Goal: Information Seeking & Learning: Learn about a topic

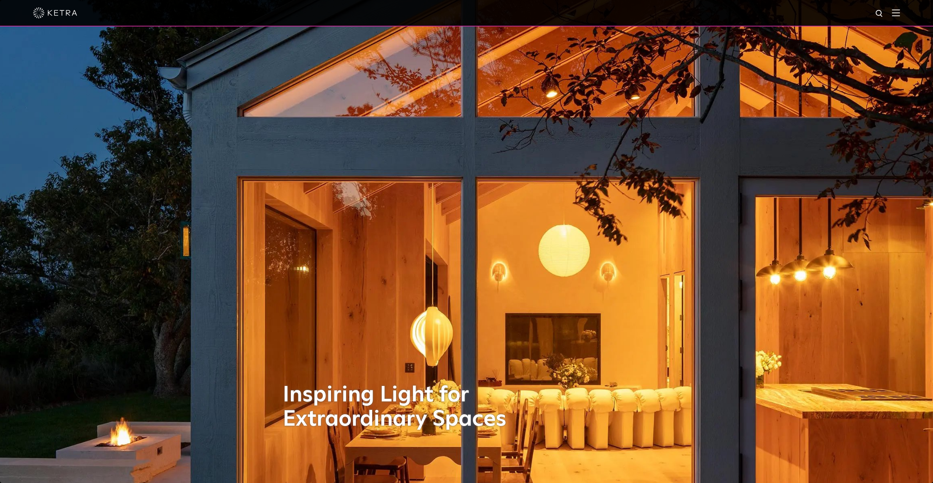
click at [900, 12] on img at bounding box center [896, 12] width 8 height 7
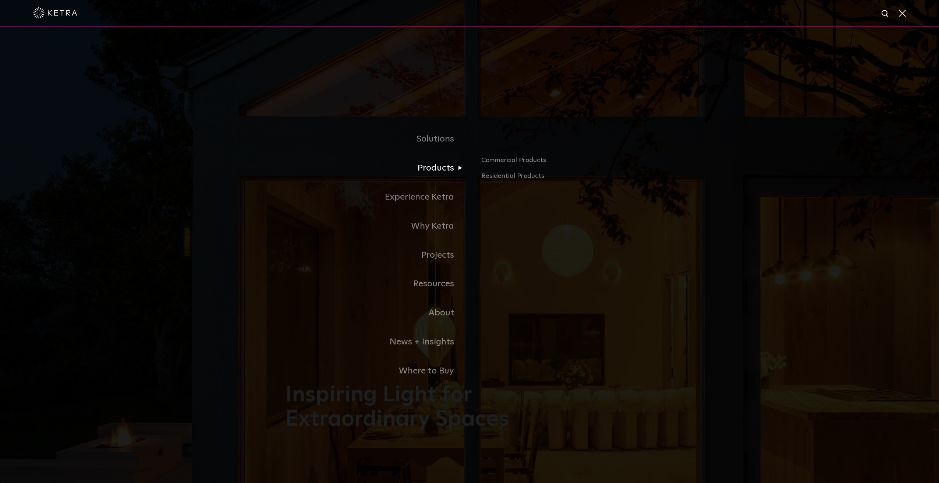
click at [450, 165] on link "Products" at bounding box center [377, 168] width 184 height 29
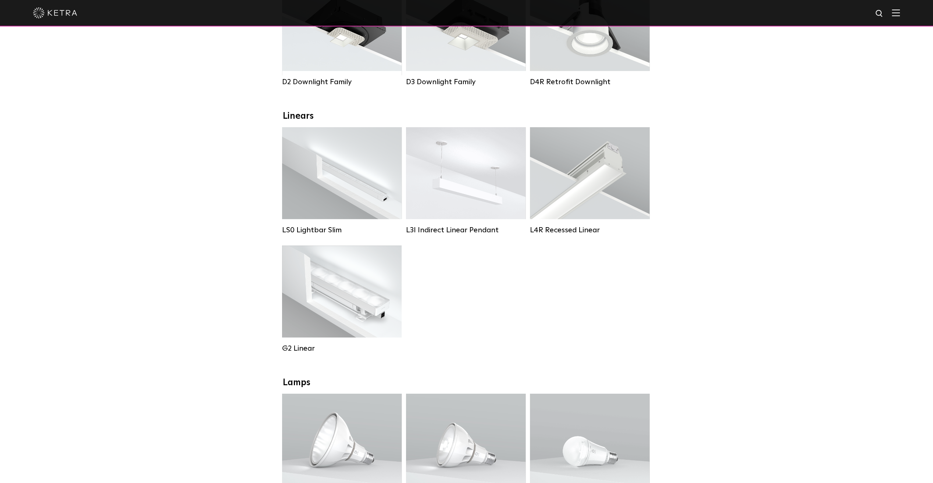
scroll to position [184, 0]
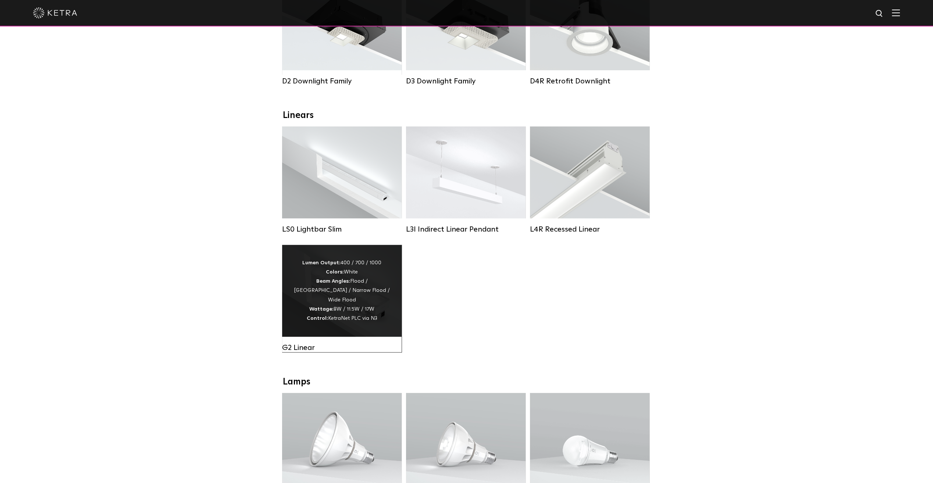
click at [341, 328] on div "Lumen Output: 400 / 700 / 1000 Colors: White Beam Angles: Flood / Graze / Narro…" at bounding box center [342, 291] width 120 height 92
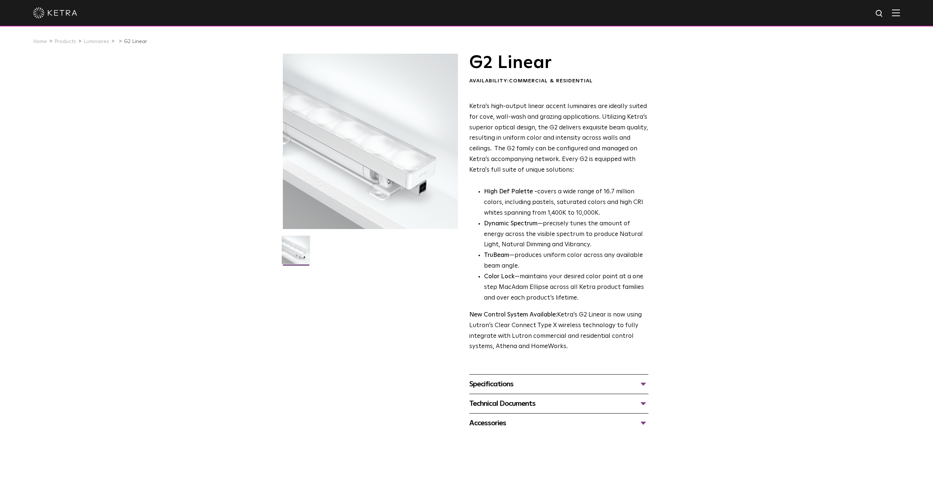
click at [643, 382] on div "Specifications" at bounding box center [558, 385] width 179 height 12
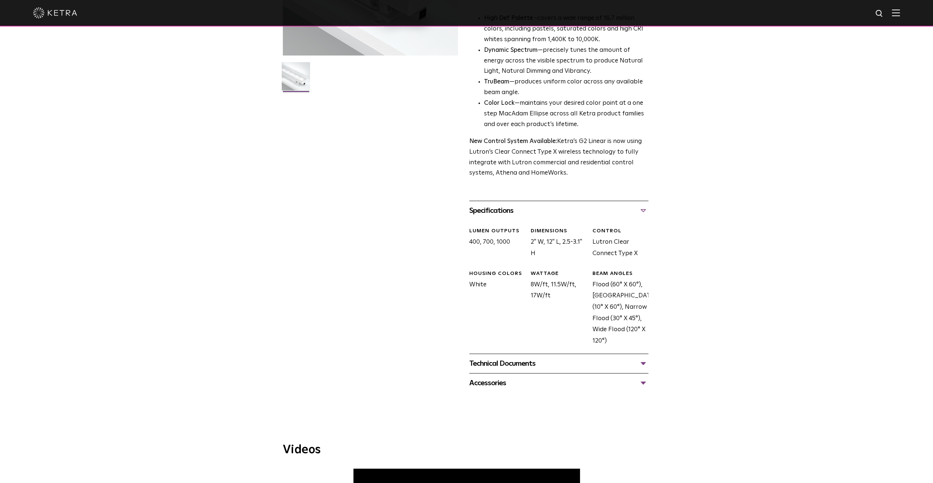
scroll to position [184, 0]
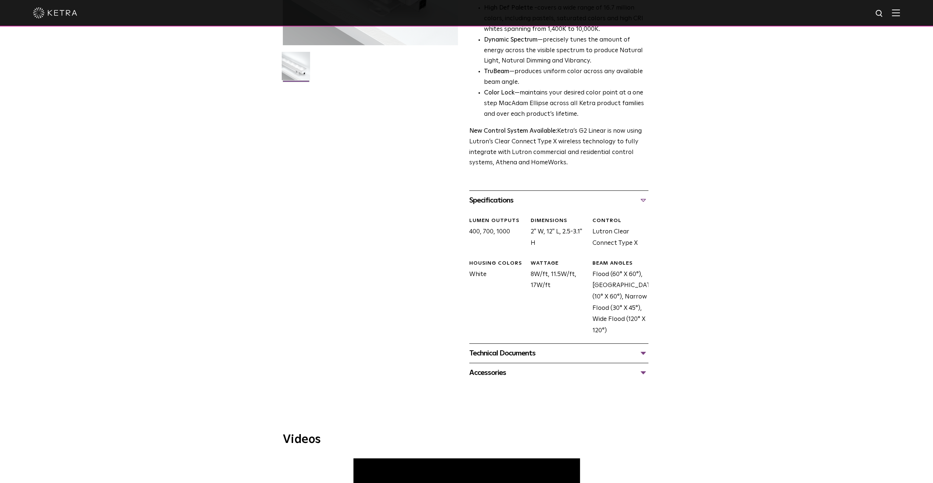
click at [646, 354] on div "Technical Documents" at bounding box center [558, 354] width 179 height 12
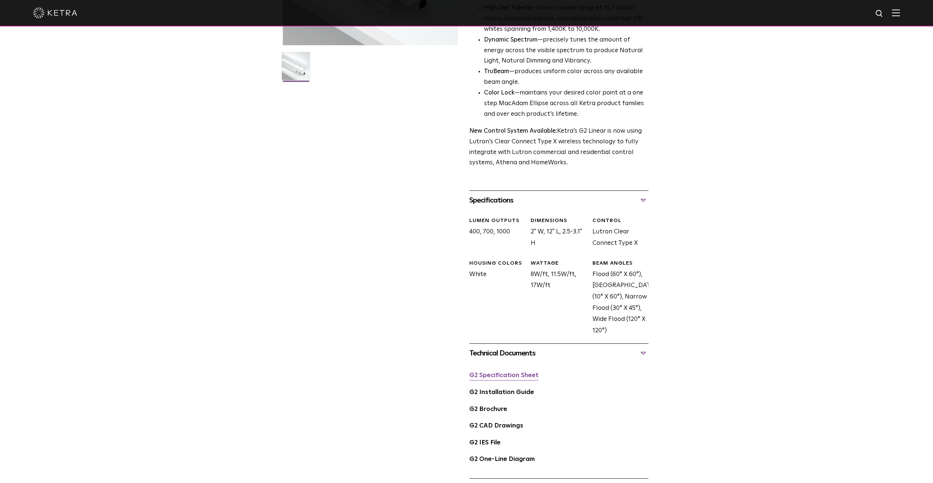
click at [497, 377] on link "G2 Specification Sheet" at bounding box center [503, 376] width 69 height 6
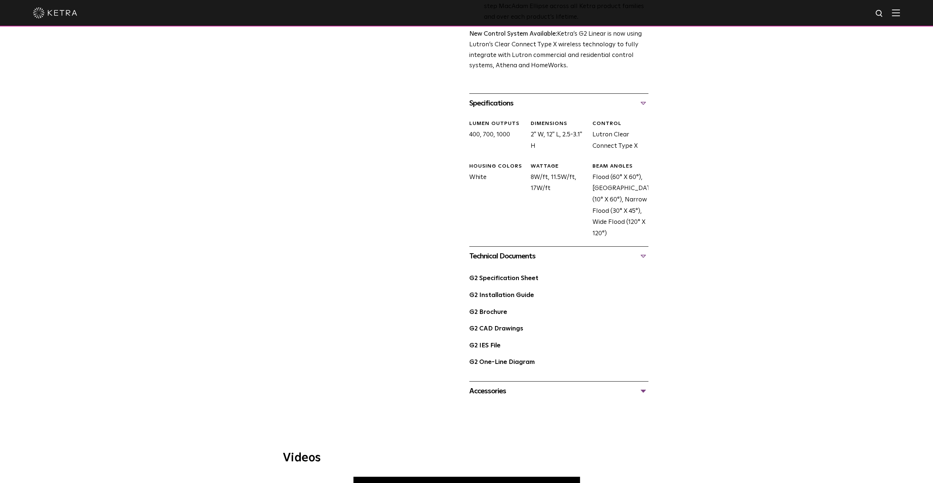
scroll to position [331, 0]
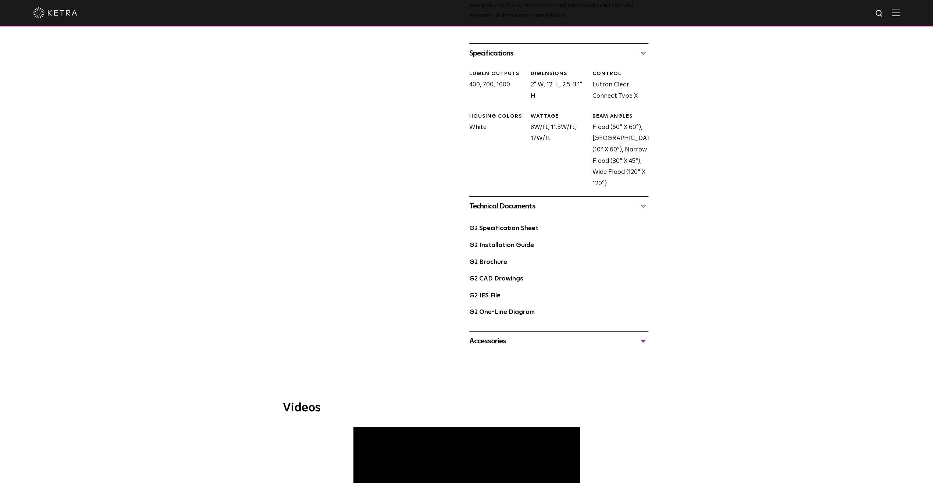
click at [643, 339] on div "Accessories" at bounding box center [558, 341] width 179 height 12
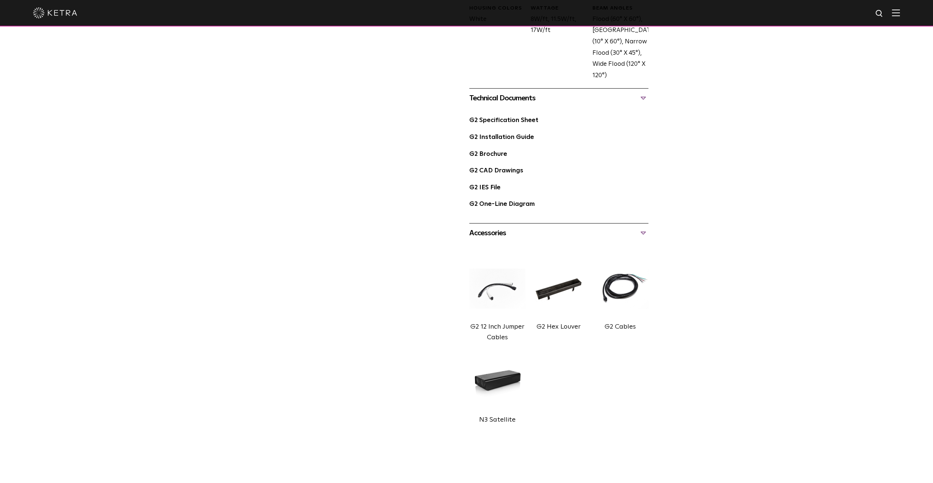
scroll to position [441, 0]
click at [491, 377] on img at bounding box center [497, 379] width 56 height 63
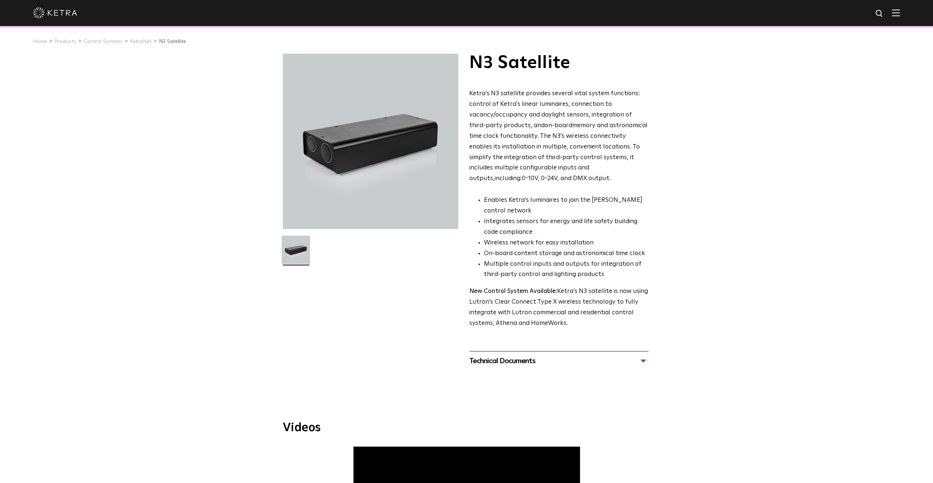
click at [640, 363] on div "Technical Documents" at bounding box center [558, 361] width 179 height 12
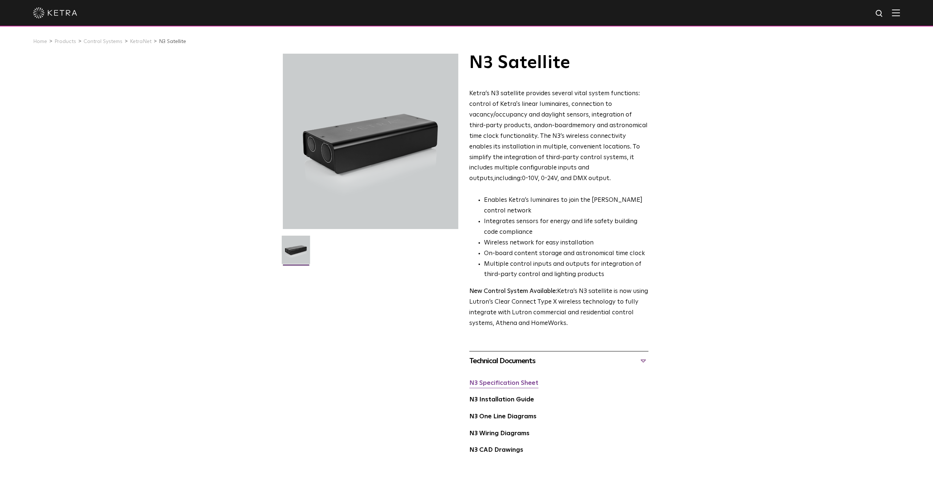
click at [502, 384] on link "N3 Specification Sheet" at bounding box center [503, 383] width 69 height 6
click at [139, 44] on link "KetraNet" at bounding box center [141, 41] width 22 height 5
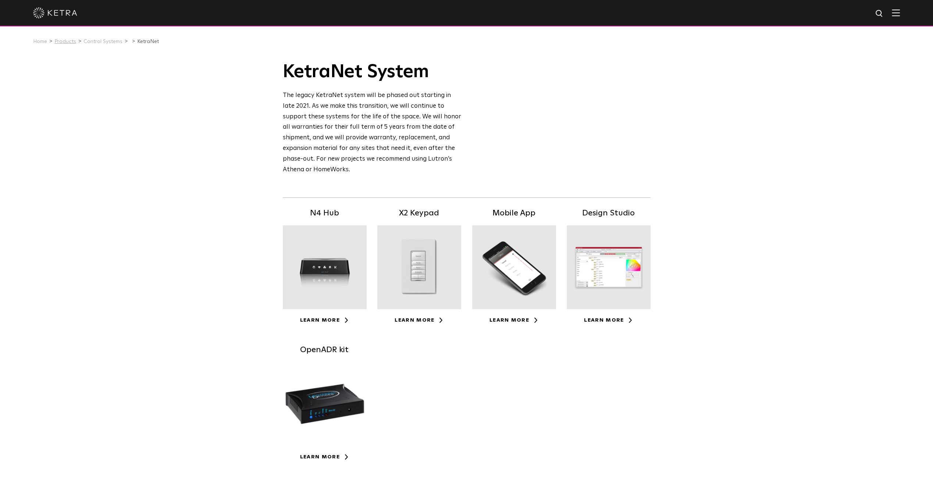
click at [61, 41] on link "Products" at bounding box center [65, 41] width 22 height 5
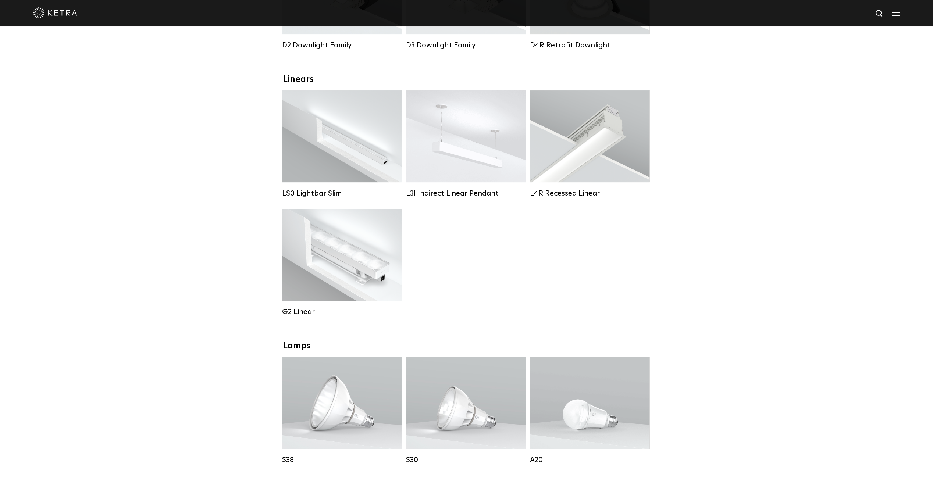
scroll to position [221, 0]
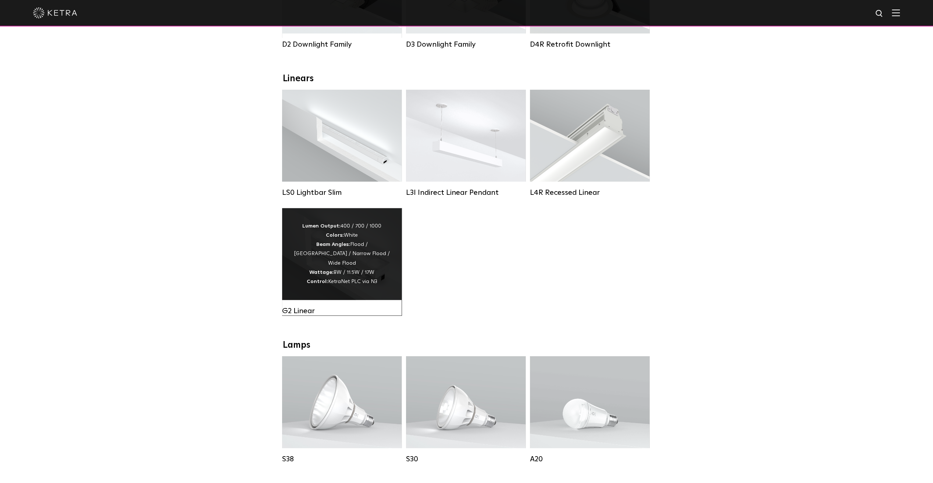
click at [363, 274] on div "Lumen Output: 400 / 700 / 1000 Colors: White Beam Angles: Flood / [GEOGRAPHIC_D…" at bounding box center [341, 254] width 97 height 65
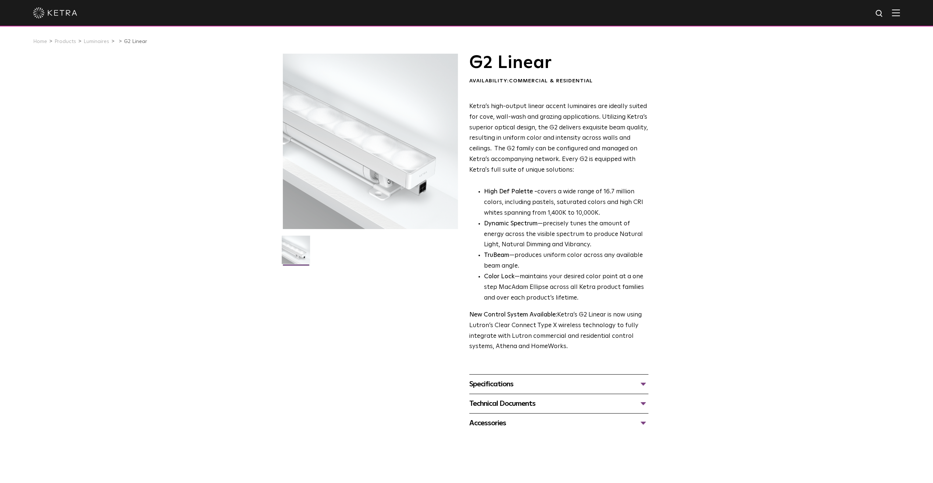
click at [642, 422] on div "Accessories" at bounding box center [558, 424] width 179 height 12
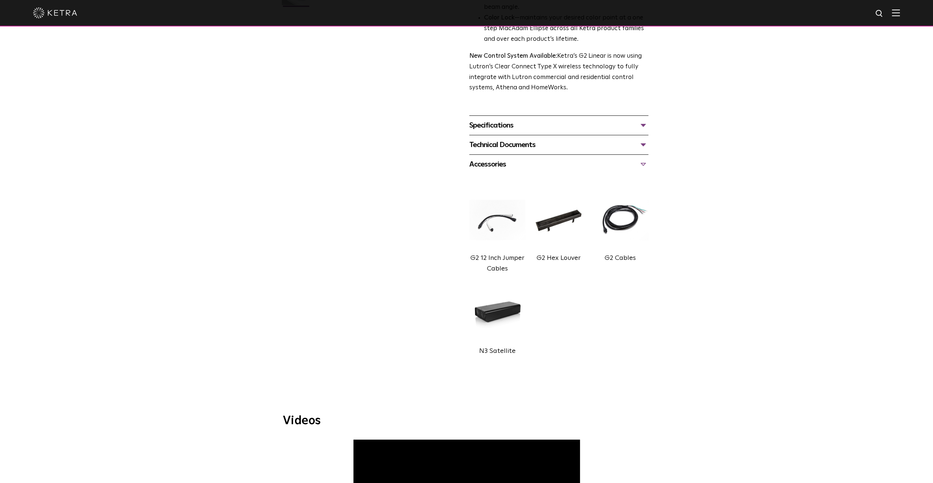
scroll to position [294, 0]
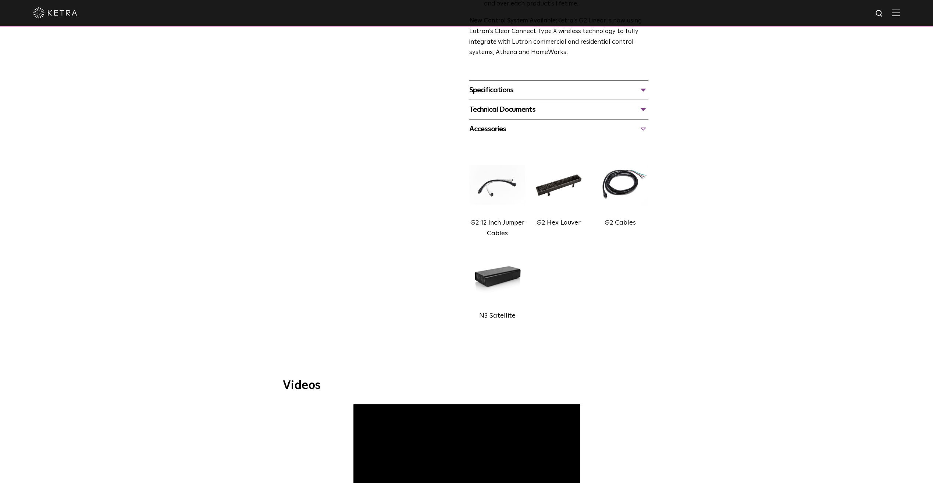
click at [495, 223] on label "G2 12 Inch Jumper Cables" at bounding box center [497, 228] width 54 height 17
click at [618, 224] on label "G2 Cables" at bounding box center [620, 223] width 31 height 7
click at [646, 109] on div "Technical Documents" at bounding box center [558, 110] width 179 height 12
